Goal: Navigation & Orientation: Understand site structure

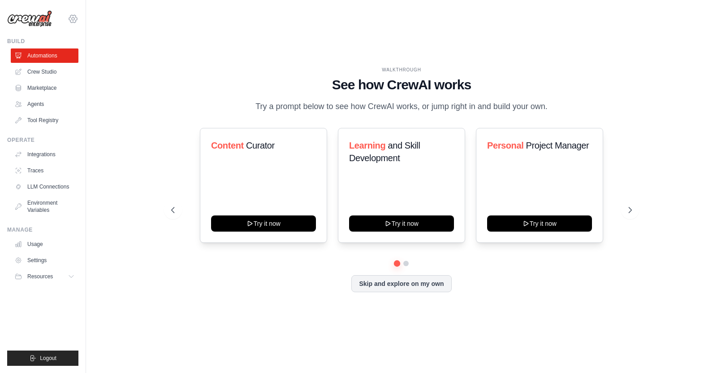
click at [77, 21] on icon at bounding box center [73, 18] width 11 height 11
click at [168, 43] on div "WALKTHROUGH See how [PERSON_NAME] works Try a prompt below to see how [PERSON_N…" at bounding box center [401, 186] width 603 height 355
click at [39, 124] on link "Tool Registry" at bounding box center [46, 120] width 68 height 14
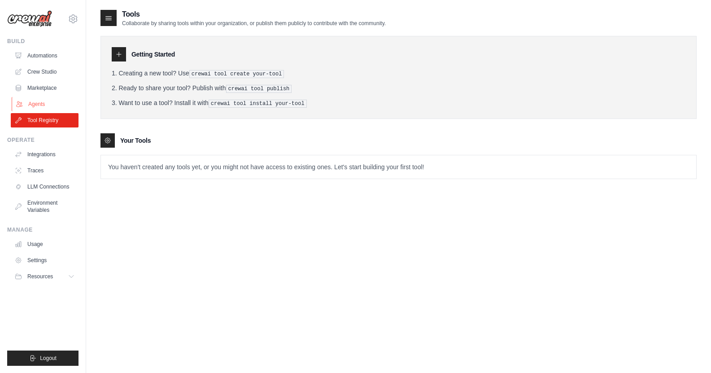
click at [32, 107] on link "Agents" at bounding box center [46, 104] width 68 height 14
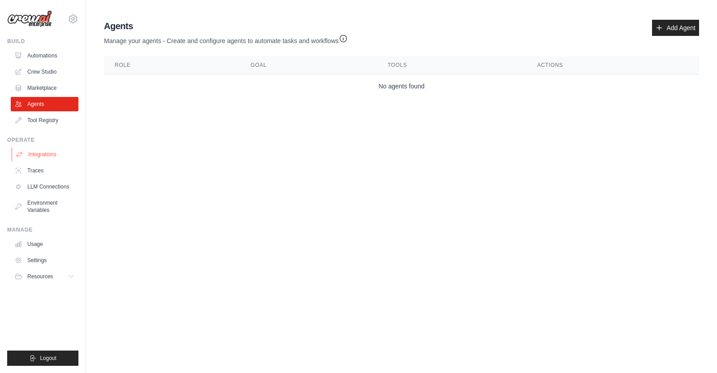
click at [43, 153] on link "Integrations" at bounding box center [46, 154] width 68 height 14
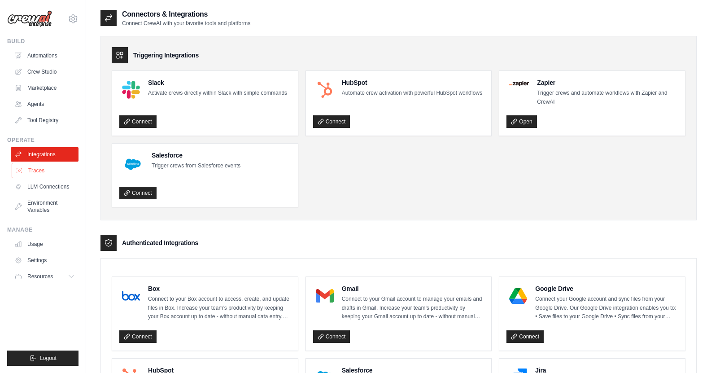
click at [33, 172] on link "Traces" at bounding box center [46, 170] width 68 height 14
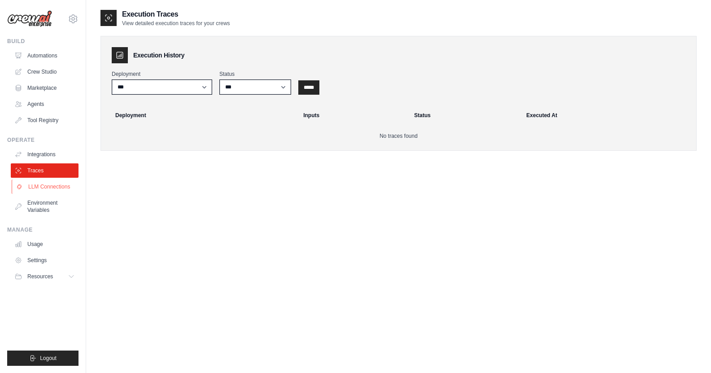
click at [40, 187] on link "LLM Connections" at bounding box center [46, 186] width 68 height 14
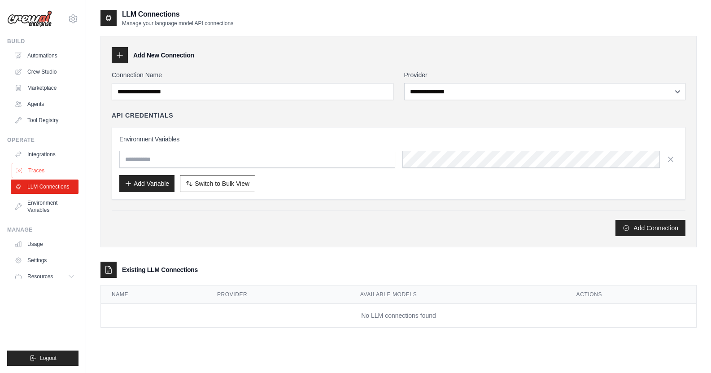
click at [38, 169] on link "Traces" at bounding box center [46, 170] width 68 height 14
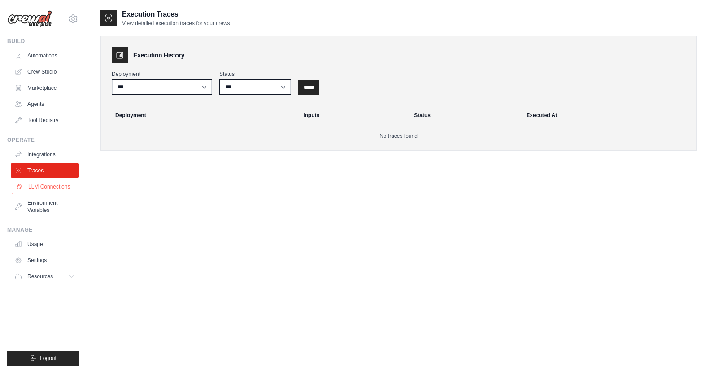
click at [40, 184] on link "LLM Connections" at bounding box center [46, 186] width 68 height 14
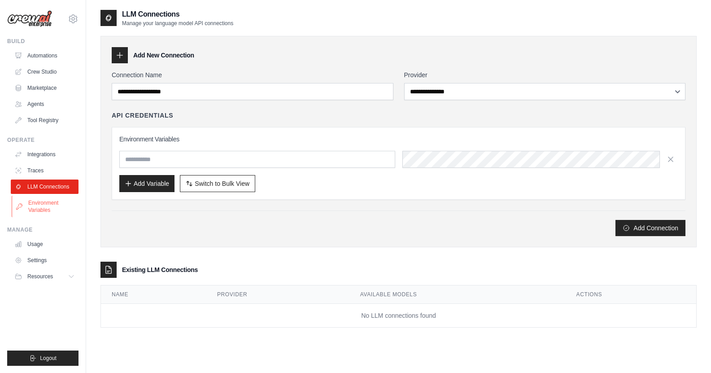
click at [44, 210] on link "Environment Variables" at bounding box center [46, 207] width 68 height 22
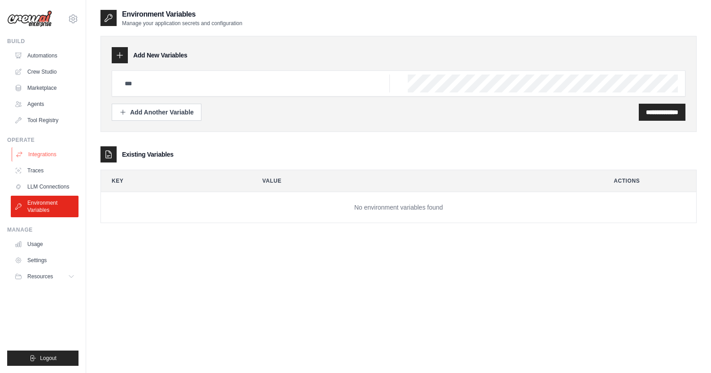
click at [34, 152] on link "Integrations" at bounding box center [46, 154] width 68 height 14
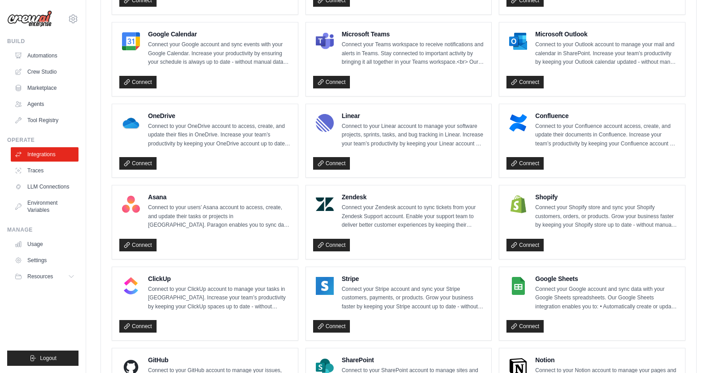
scroll to position [417, 0]
